Goal: Complete application form: Complete application form

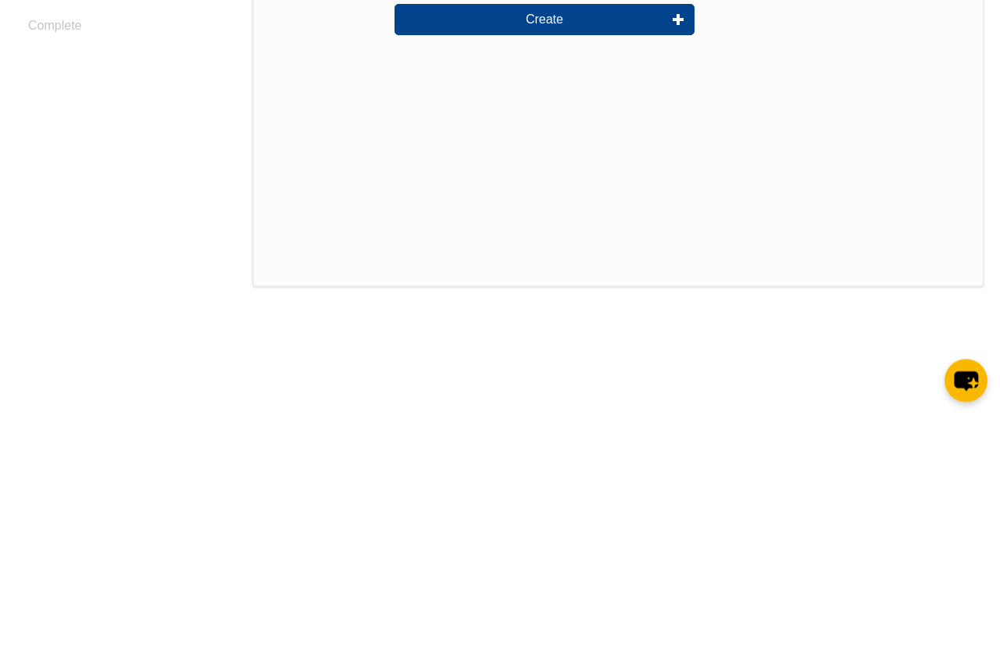
type input "[PERSON_NAME]"
click at [534, 163] on input "text" at bounding box center [545, 158] width 300 height 33
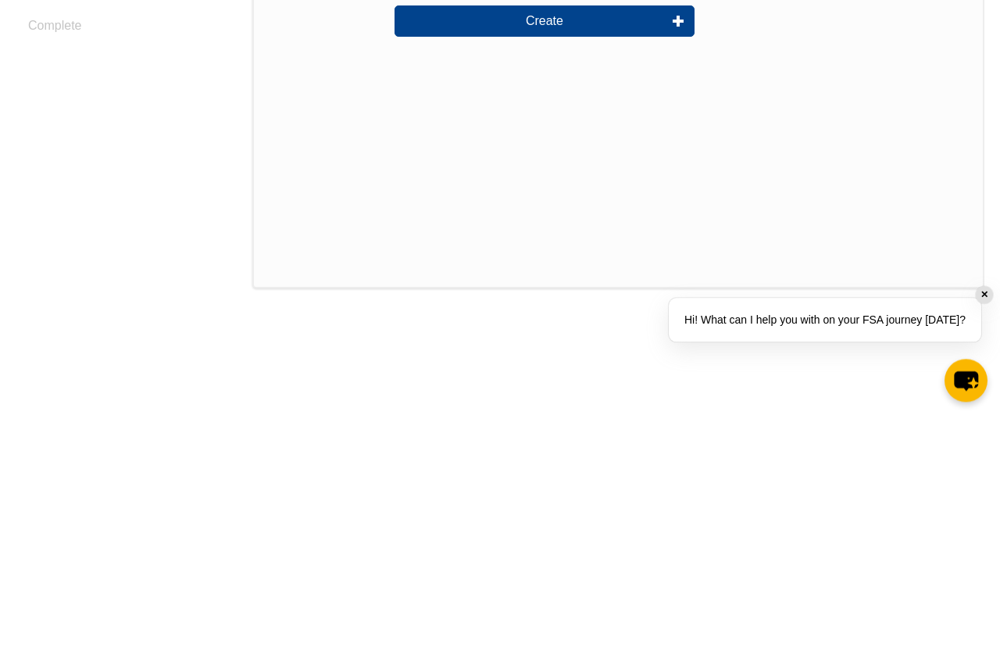
type input "Gidman"
click at [574, 209] on input "email" at bounding box center [545, 207] width 300 height 33
type input "zoegidman@gmail.com"
click at [612, 264] on button "Create" at bounding box center [545, 260] width 300 height 31
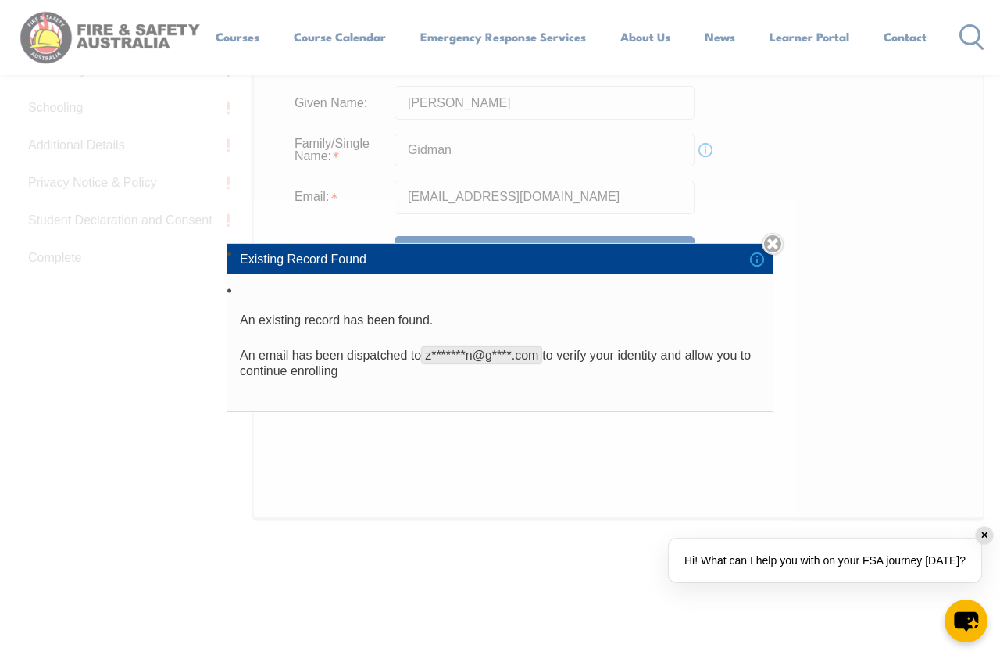
click at [773, 255] on link "Close" at bounding box center [773, 244] width 22 height 22
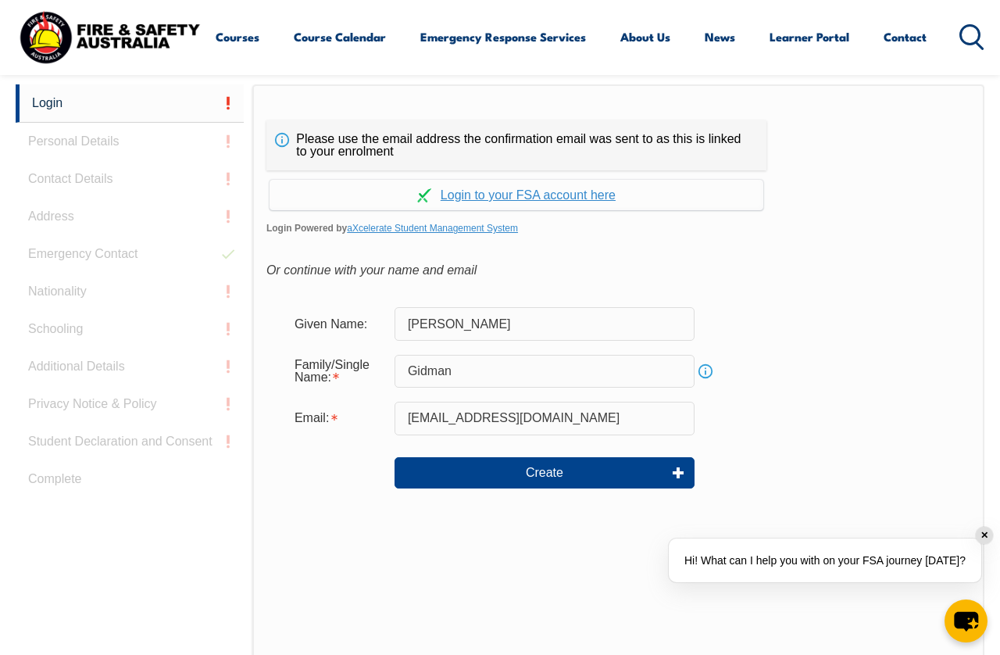
click at [571, 198] on link "Continue with aXcelerate" at bounding box center [517, 195] width 494 height 30
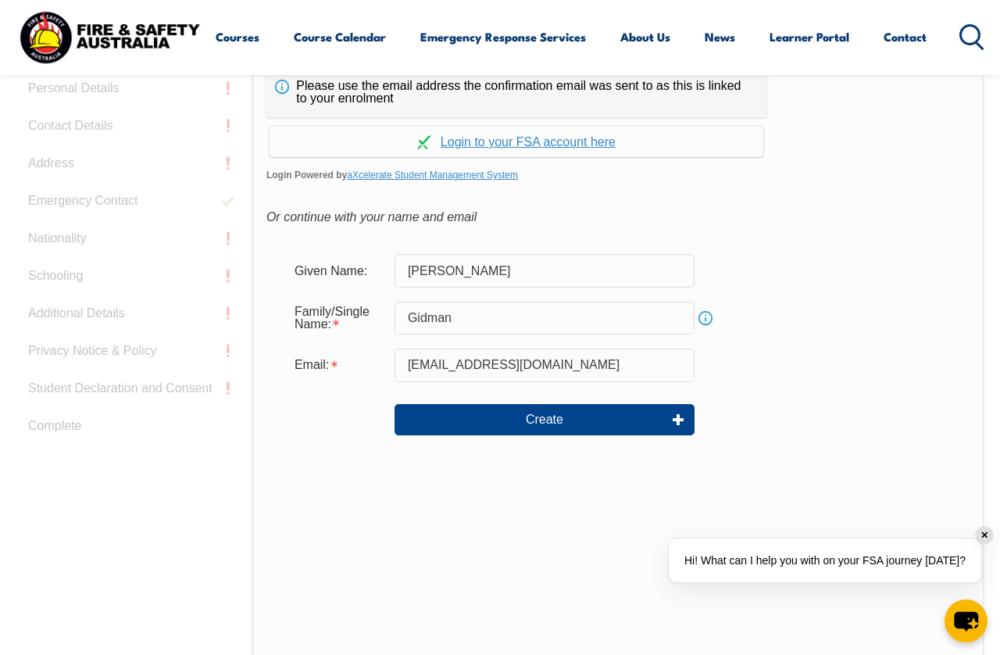
scroll to position [446, 0]
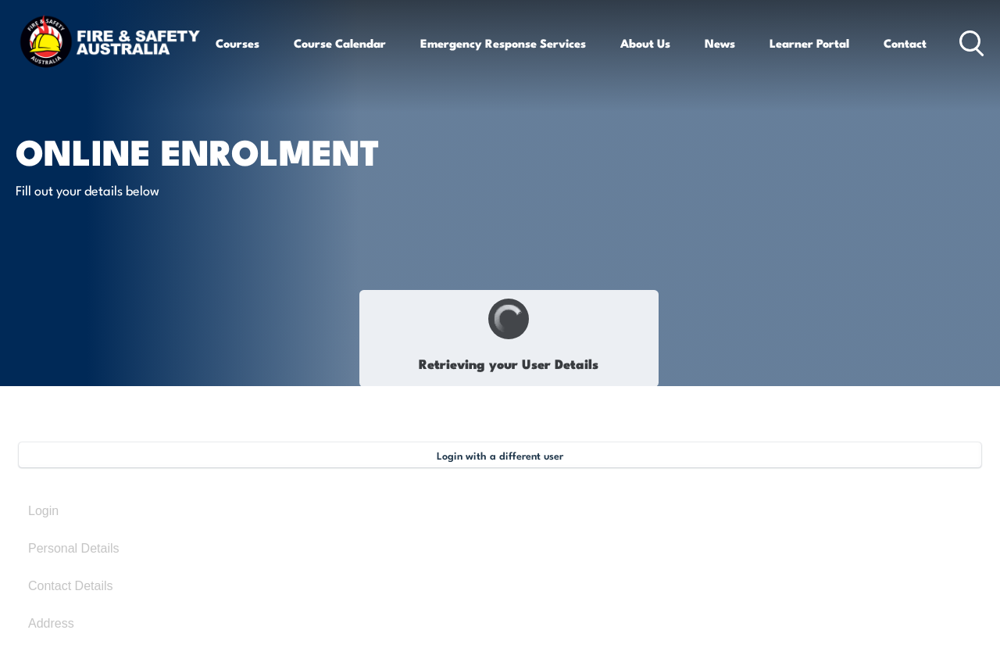
select select "Miss"
type input "[PERSON_NAME]"
type input "Rose"
type input "Gidman"
type input "November 17, 2002"
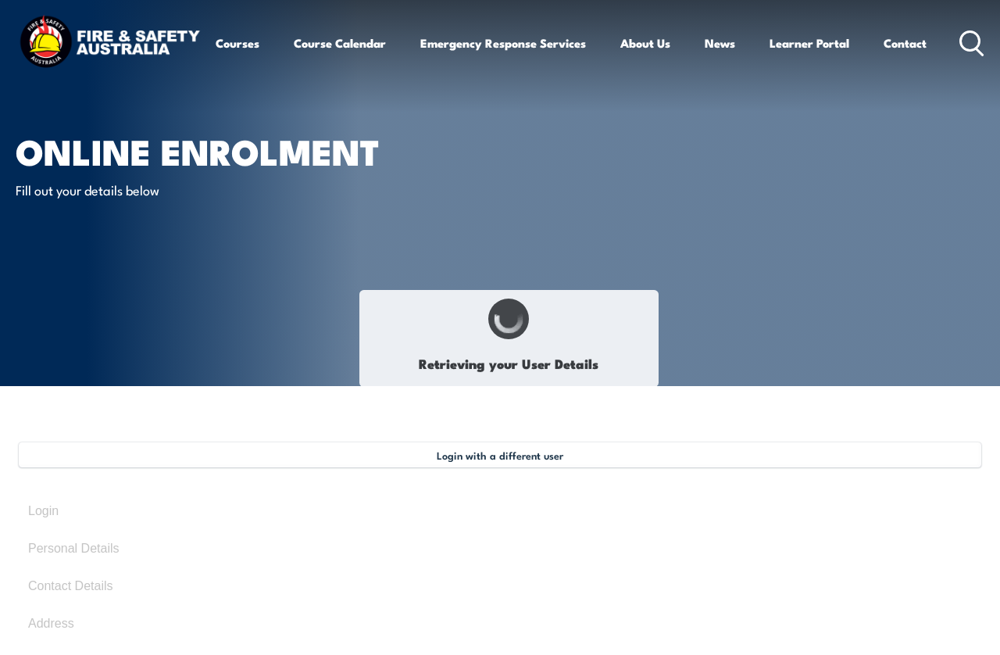
type input "YZS7TFHA9U"
select select "F"
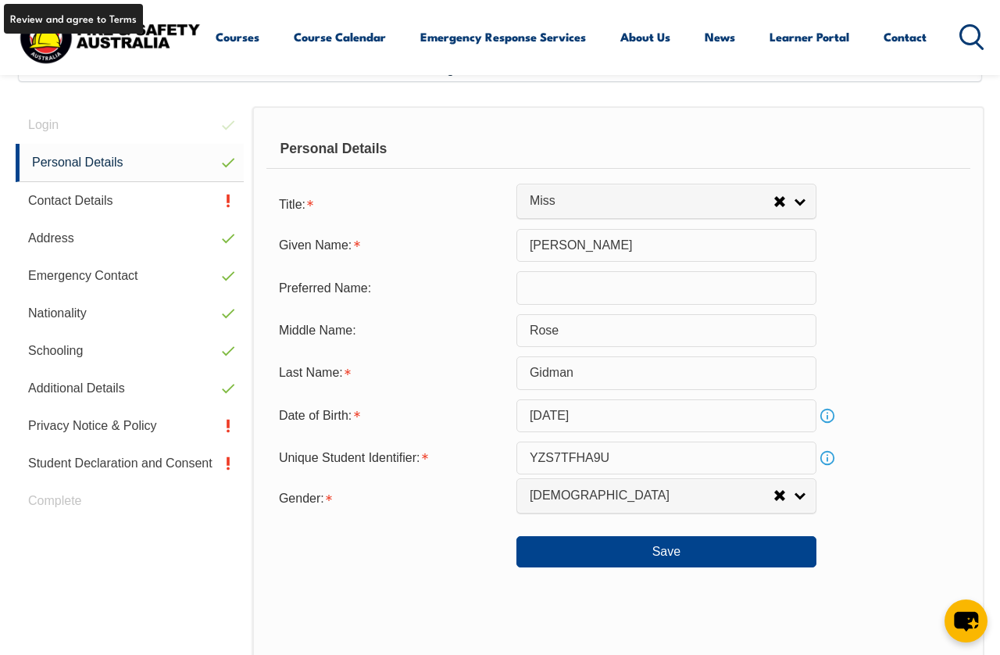
click at [157, 428] on link "Privacy Notice & Policy" at bounding box center [130, 426] width 228 height 38
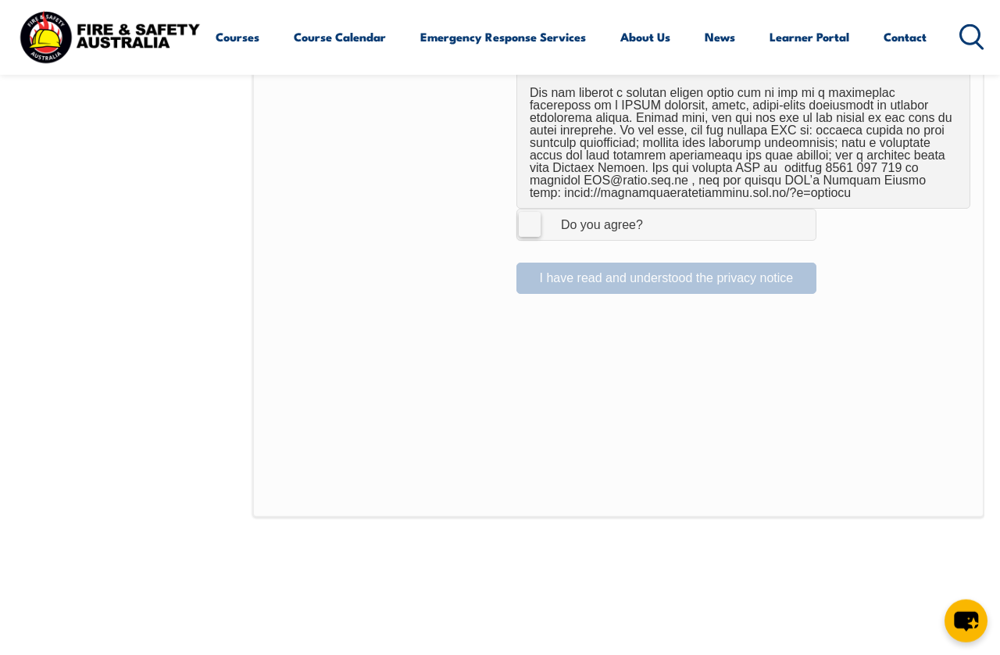
click at [528, 211] on label "I Agree Do you agree?" at bounding box center [667, 224] width 300 height 31
click at [656, 211] on input "I Agree Do you agree?" at bounding box center [669, 224] width 27 height 30
checkbox input "true"
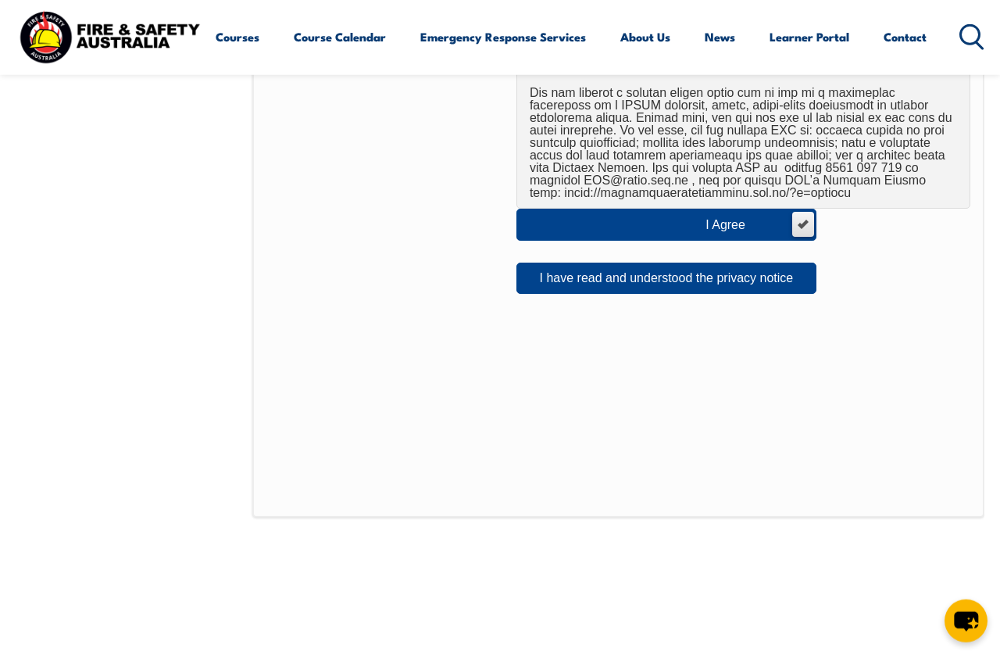
scroll to position [1104, 0]
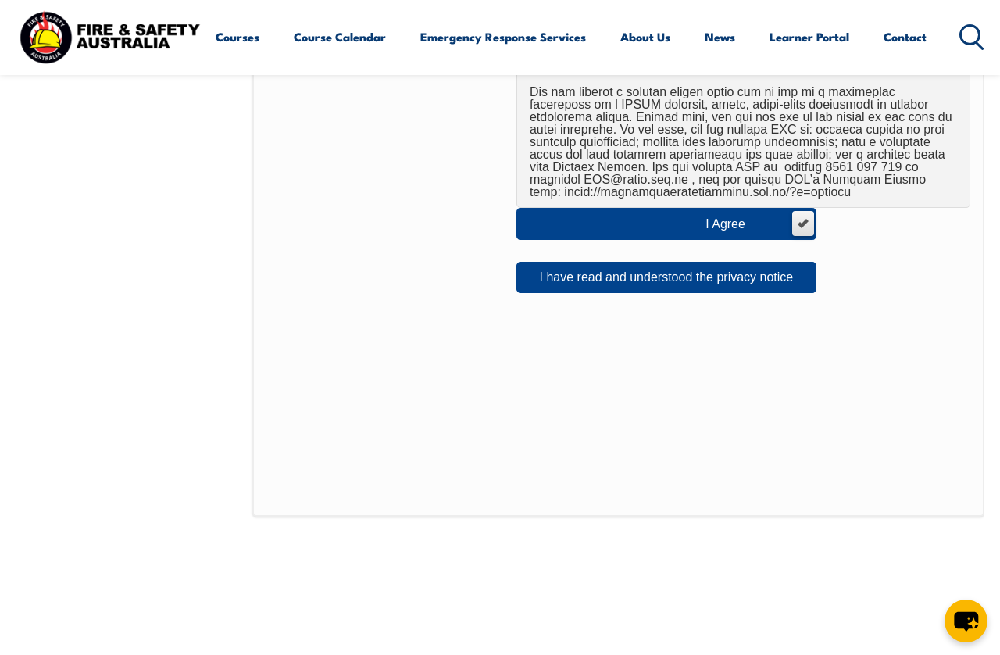
click at [758, 262] on button "I have read and understood the privacy notice" at bounding box center [667, 277] width 300 height 31
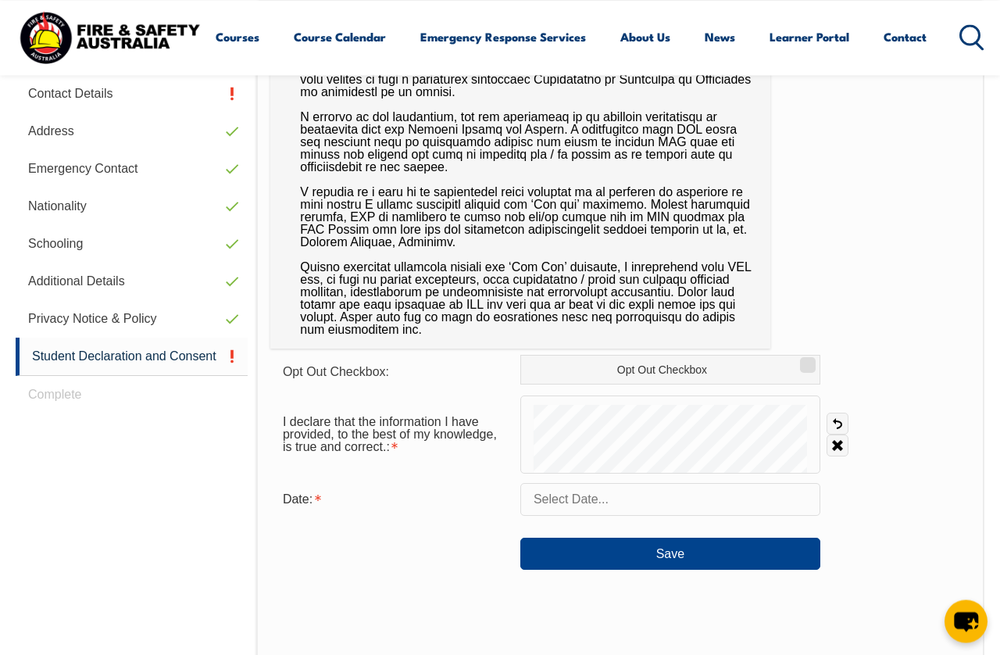
scroll to position [509, 0]
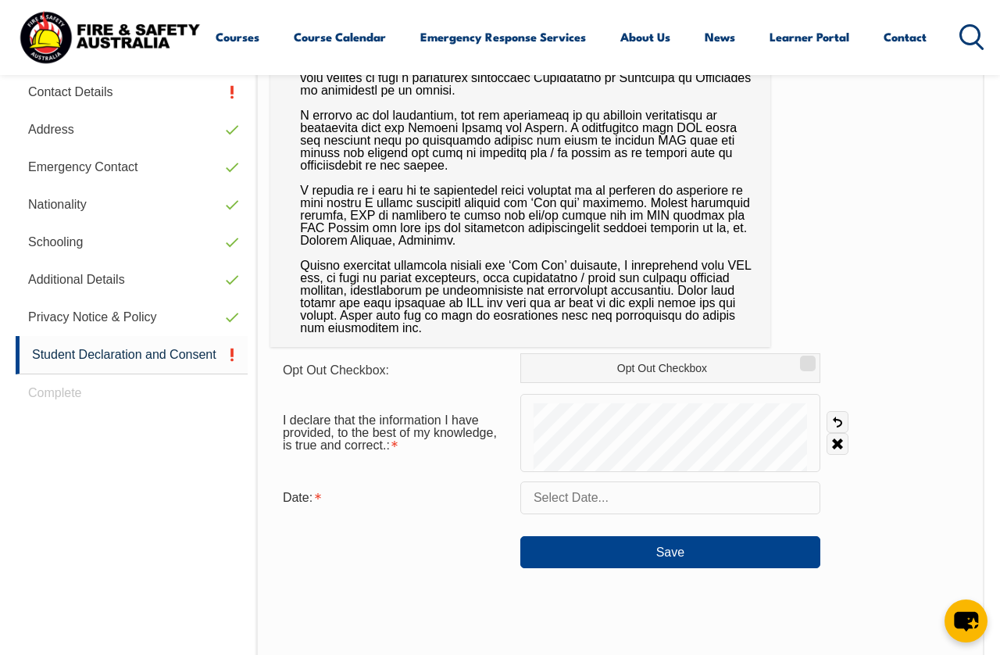
click at [659, 504] on input "text" at bounding box center [671, 497] width 300 height 33
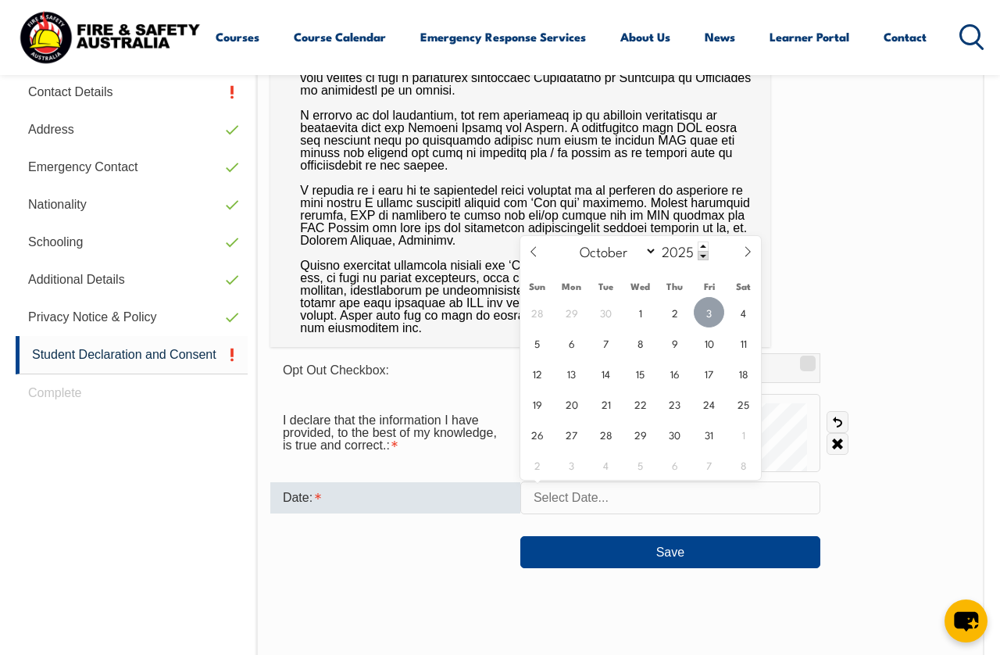
click at [707, 315] on span "3" at bounding box center [709, 312] width 30 height 30
type input "October 3, 2025"
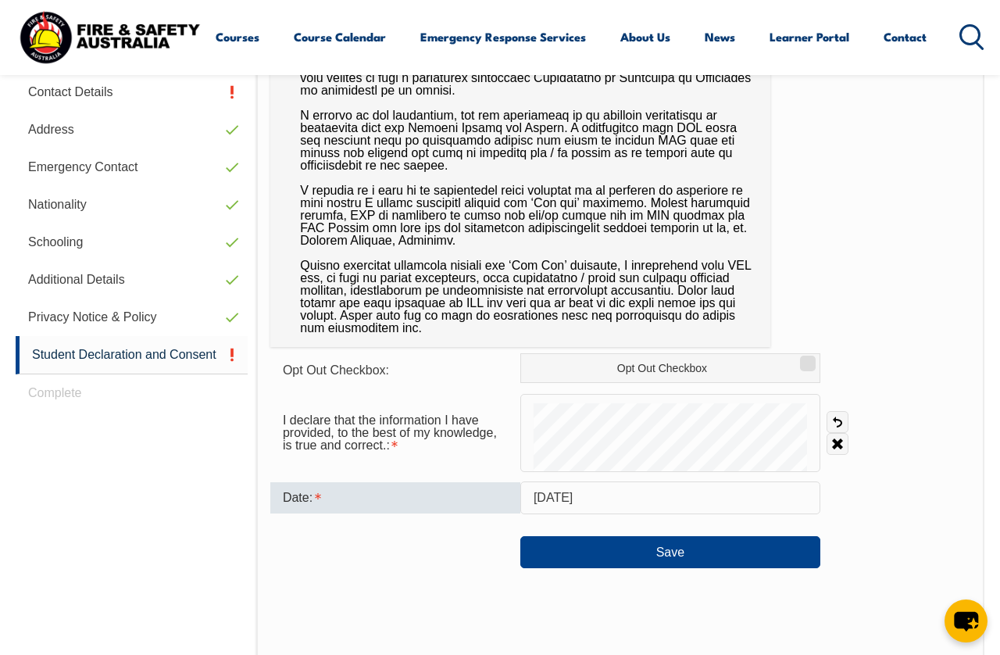
click at [712, 560] on button "Save" at bounding box center [671, 551] width 300 height 31
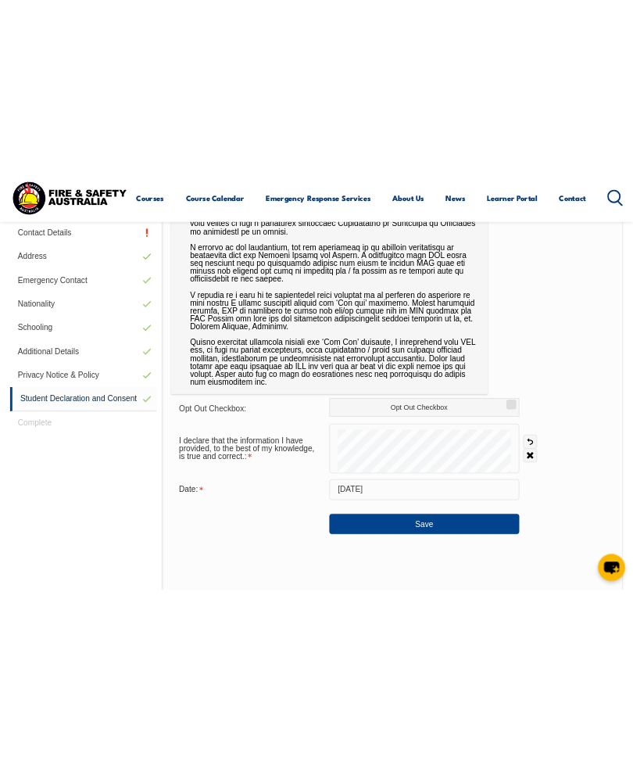
scroll to position [538, 0]
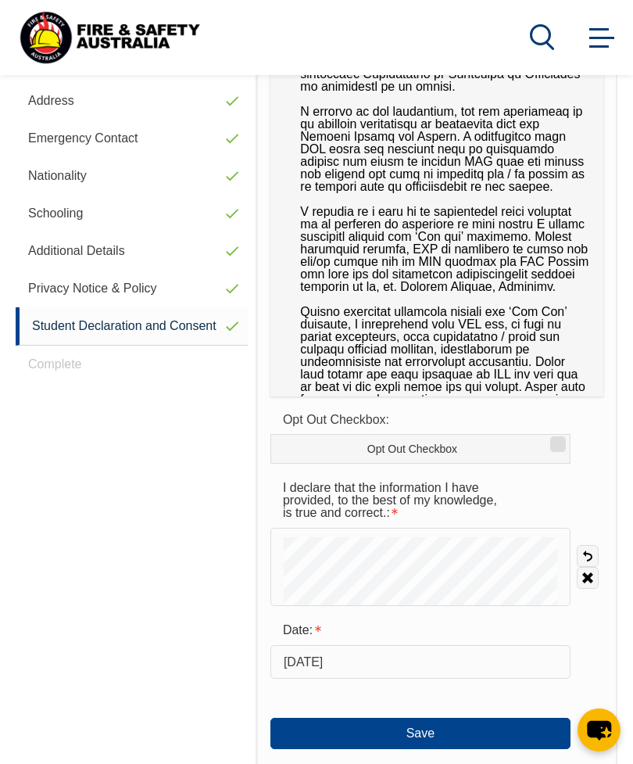
click at [80, 345] on link "Student Declaration and Consent" at bounding box center [132, 326] width 232 height 38
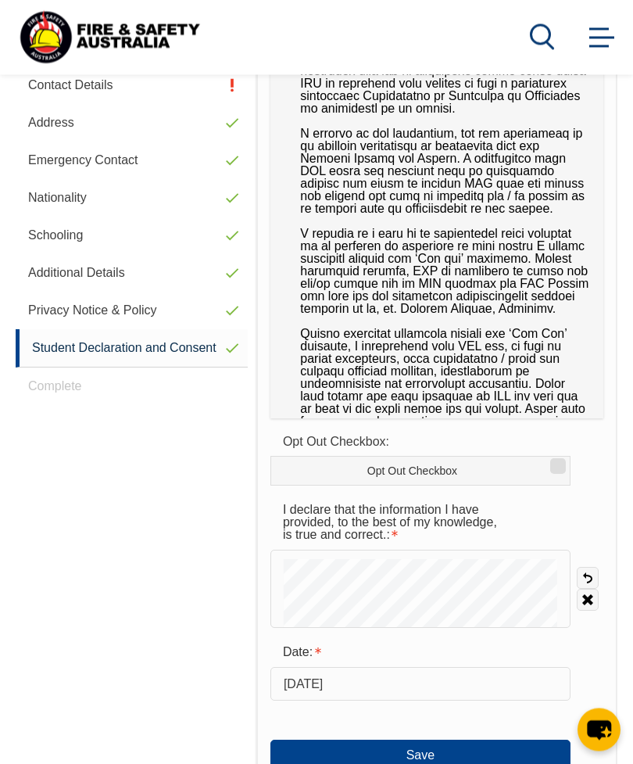
scroll to position [379, 0]
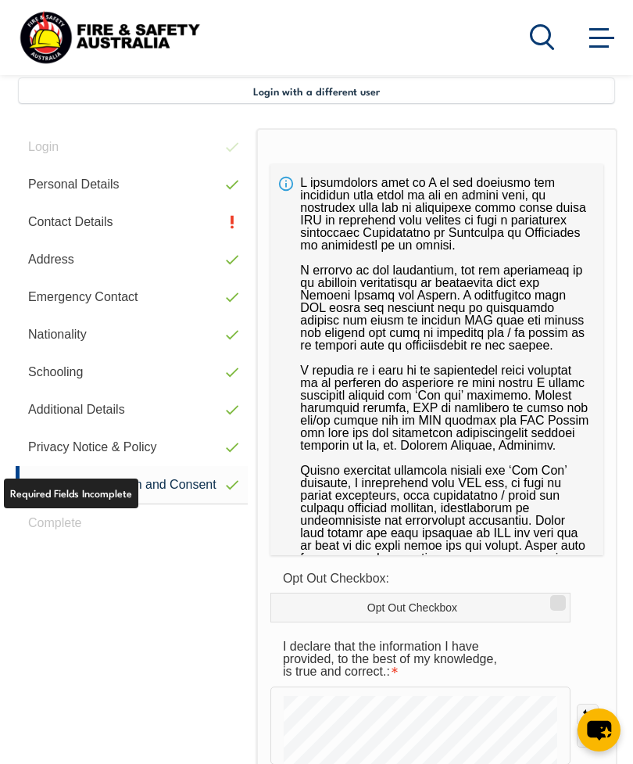
click at [132, 230] on link "Contact Details" at bounding box center [132, 222] width 232 height 38
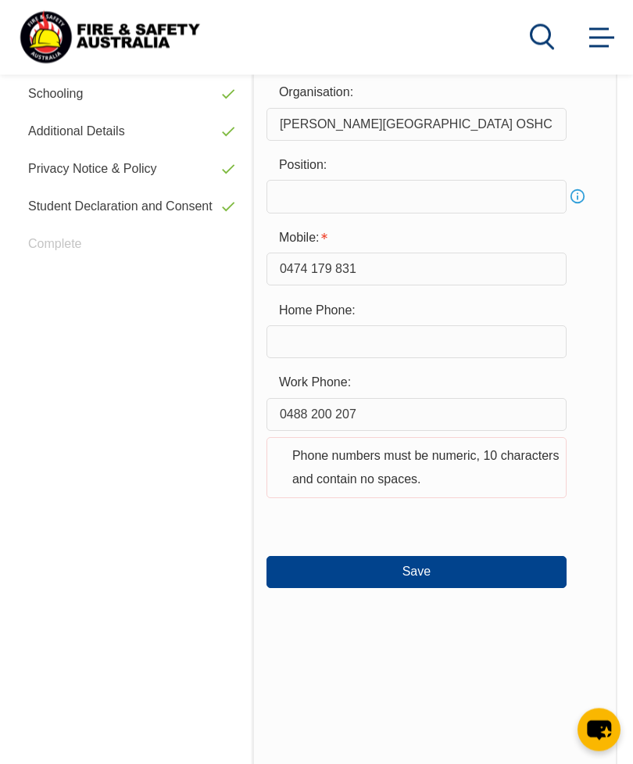
click at [447, 410] on input "0488 200 207" at bounding box center [417, 415] width 300 height 33
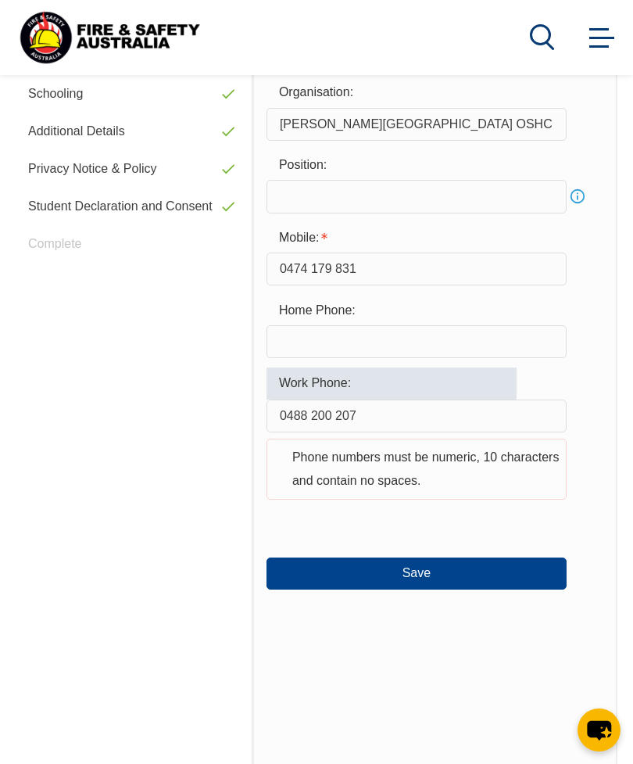
scroll to position [657, 0]
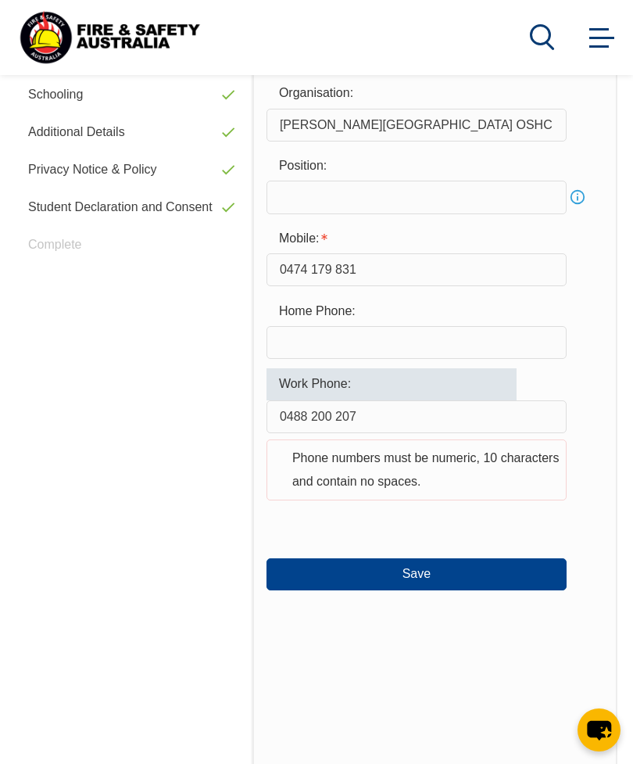
click at [323, 428] on input "0488 200 207" at bounding box center [417, 416] width 300 height 33
click at [317, 426] on input "0488 200 207" at bounding box center [417, 416] width 300 height 33
click at [344, 421] on input "0488200 207" at bounding box center [417, 416] width 300 height 33
click at [324, 424] on input "0488200 207" at bounding box center [417, 416] width 300 height 33
click at [338, 418] on input "0488200 207" at bounding box center [417, 416] width 300 height 33
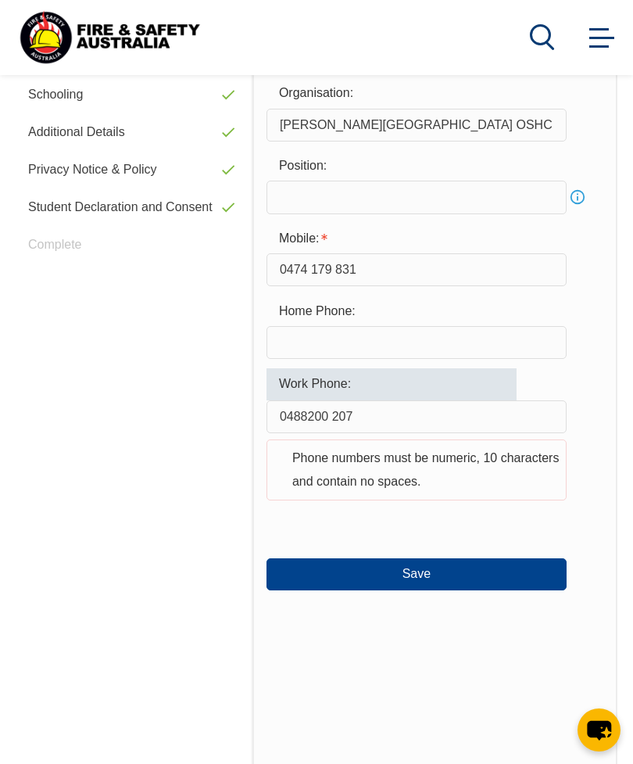
click at [329, 433] on input "0488200 207" at bounding box center [417, 416] width 300 height 33
click at [325, 431] on input "0488200 207" at bounding box center [417, 416] width 300 height 33
click at [336, 428] on input "0488200 207" at bounding box center [417, 416] width 300 height 33
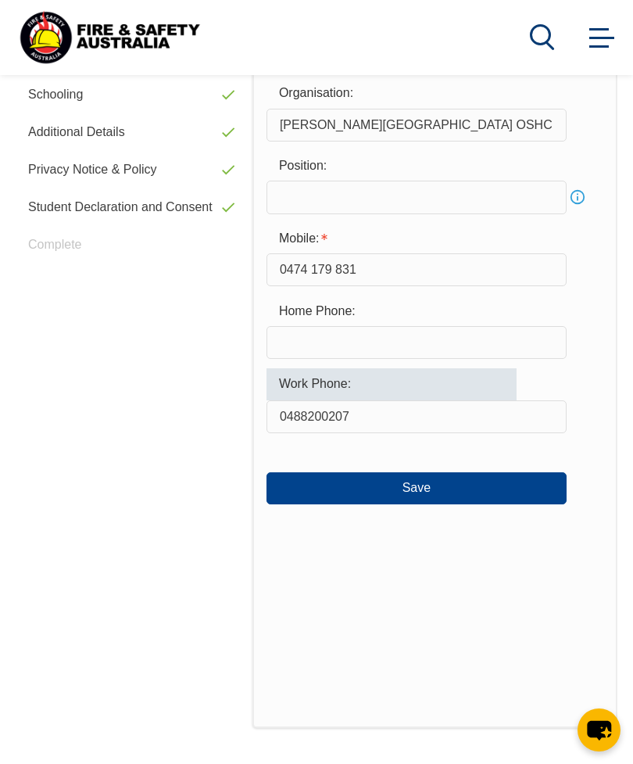
type input "0488200207"
click at [512, 499] on button "Save" at bounding box center [417, 487] width 300 height 31
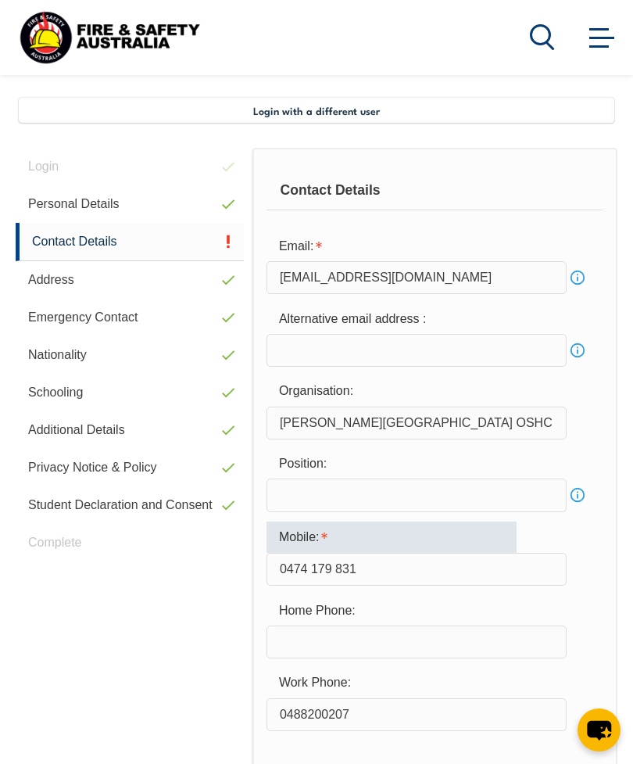
scroll to position [341, 0]
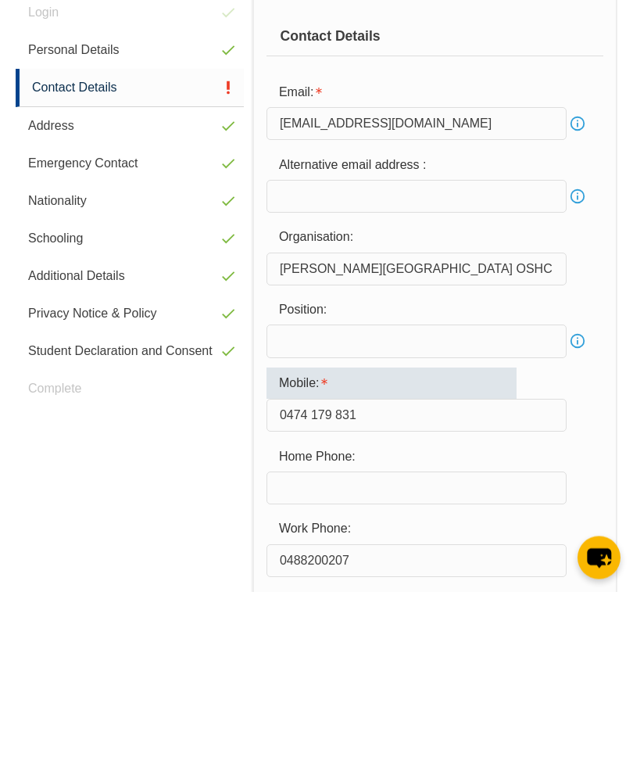
click at [302, 571] on input "0474 179 831" at bounding box center [417, 587] width 300 height 33
click at [310, 571] on input "0474 179 831" at bounding box center [417, 587] width 300 height 33
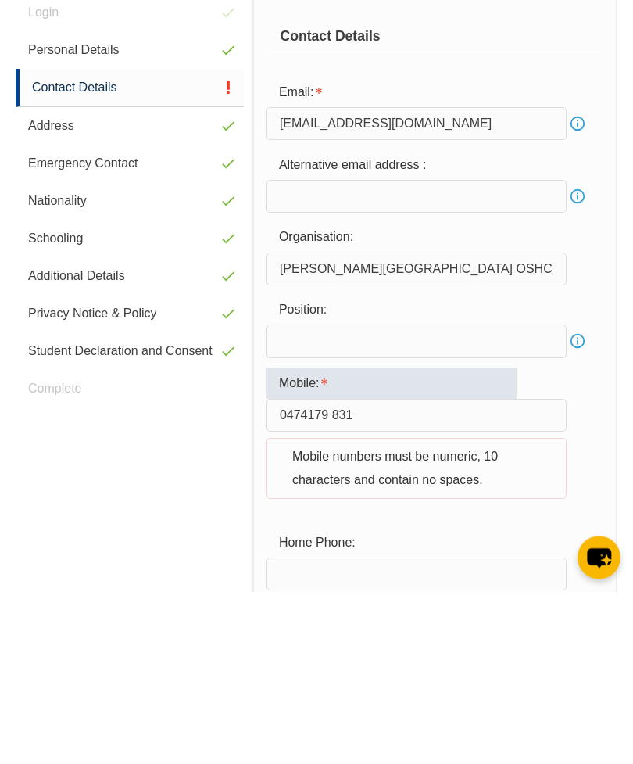
click at [331, 571] on input "0474179 831" at bounding box center [417, 587] width 300 height 33
click at [327, 571] on input "0474179 831" at bounding box center [417, 587] width 300 height 33
click at [332, 571] on input "0474179 831" at bounding box center [417, 587] width 300 height 33
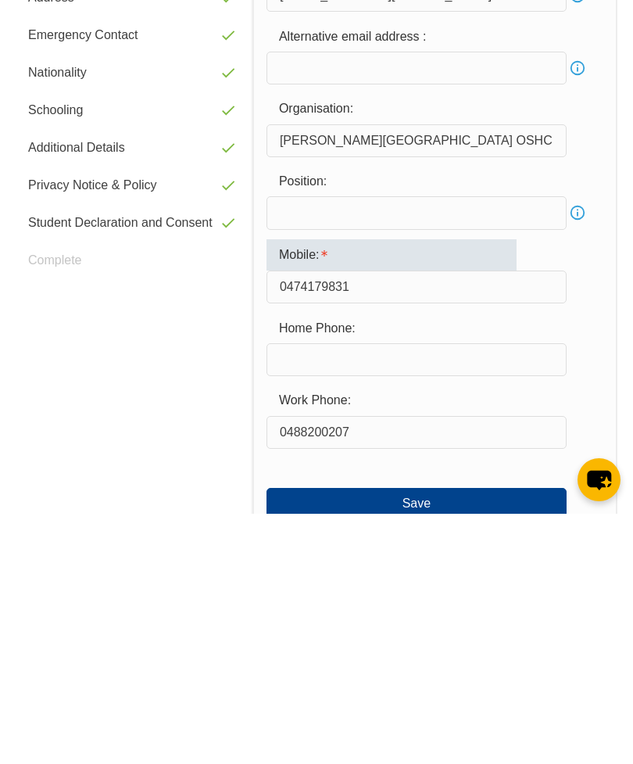
type input "0474179831"
click at [453, 654] on button "Save" at bounding box center [417, 753] width 300 height 31
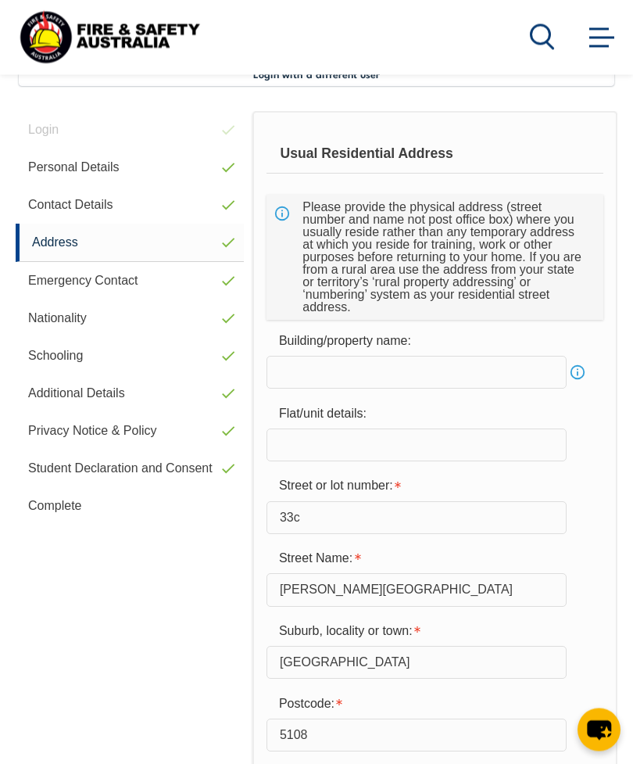
scroll to position [379, 0]
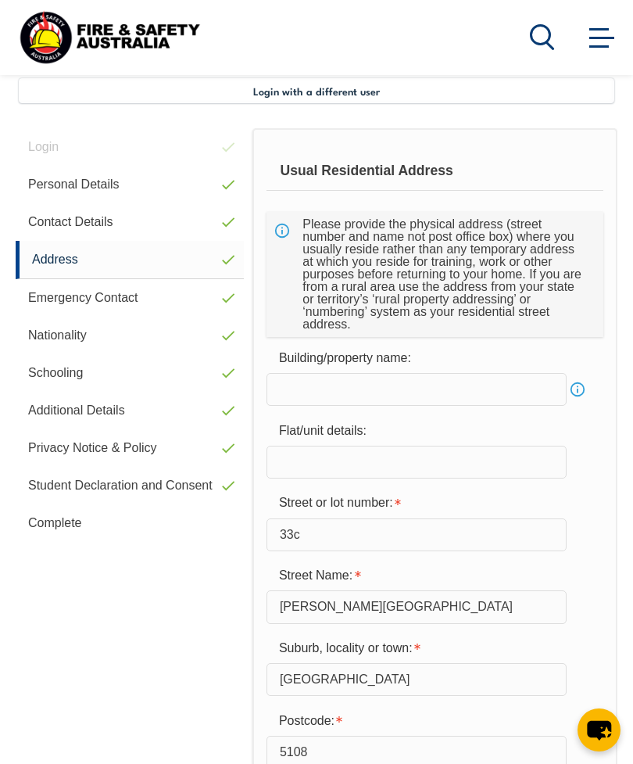
click at [126, 524] on link "Complete" at bounding box center [130, 523] width 228 height 38
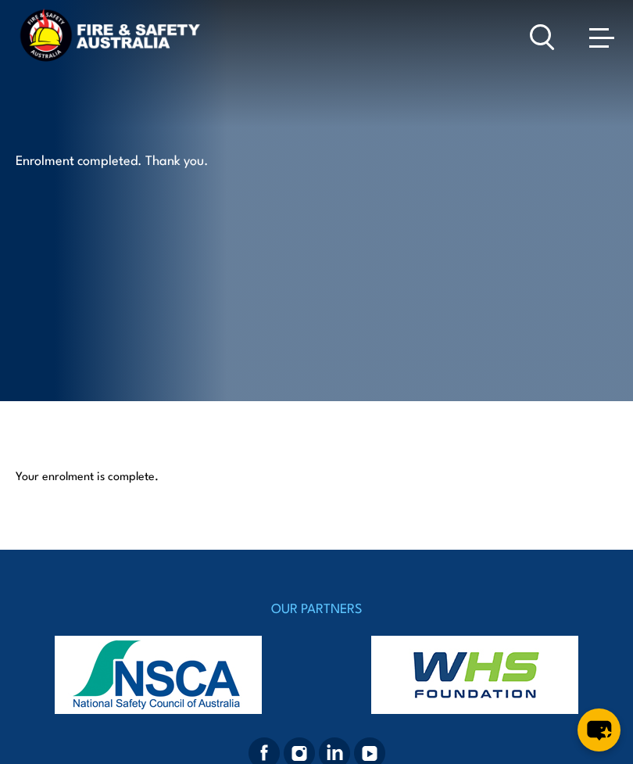
click at [588, 51] on link at bounding box center [601, 36] width 31 height 31
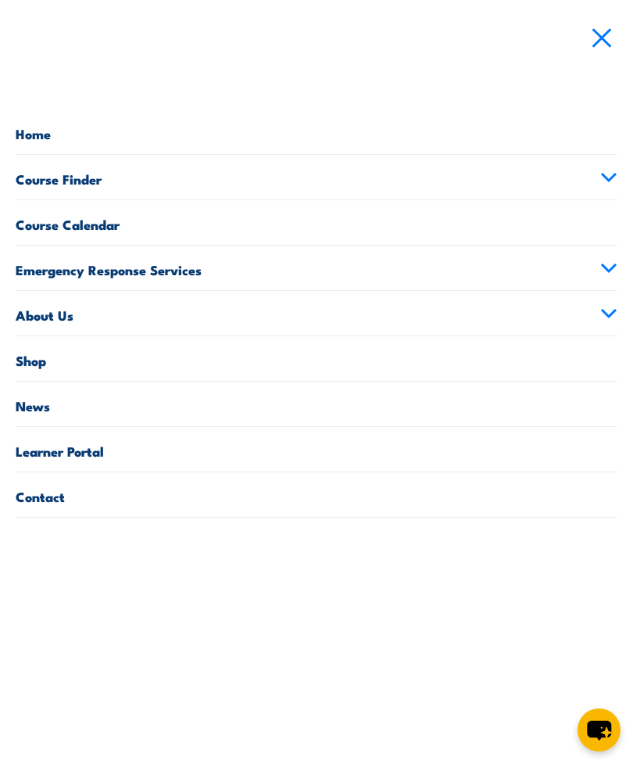
click at [40, 122] on link "Home" at bounding box center [317, 131] width 602 height 45
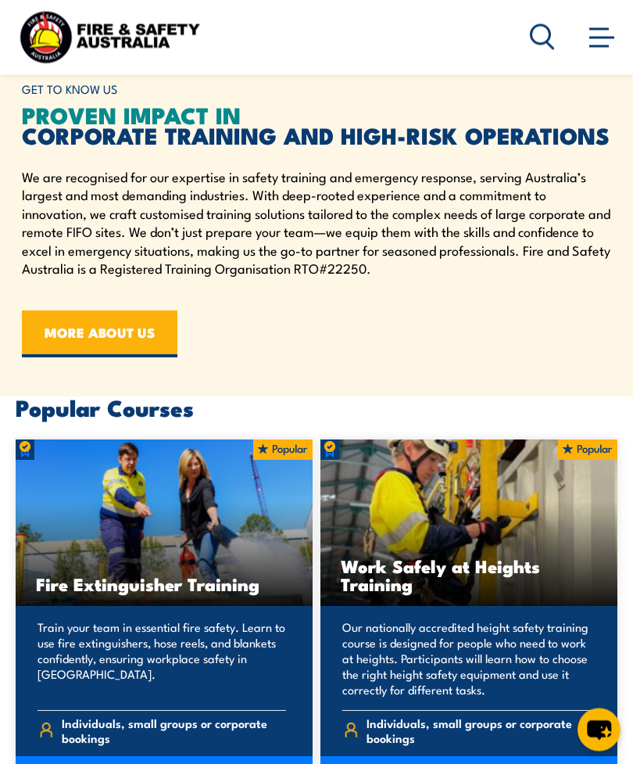
click at [598, 45] on span at bounding box center [601, 36] width 25 height 17
